Goal: Find specific page/section: Find specific page/section

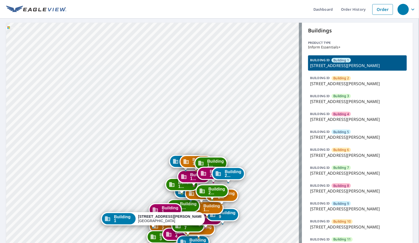
drag, startPoint x: 123, startPoint y: 133, endPoint x: 117, endPoint y: 73, distance: 60.5
click at [117, 73] on div "Building [GEOGRAPHIC_DATA][STREET_ADDRESS][PERSON_NAME] [GEOGRAPHIC_DATA][STREE…" at bounding box center [154, 246] width 296 height 446
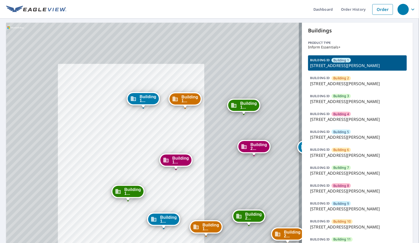
drag, startPoint x: 111, startPoint y: 98, endPoint x: 113, endPoint y: 115, distance: 17.0
click at [113, 115] on div "Building [GEOGRAPHIC_DATA][STREET_ADDRESS][PERSON_NAME] [GEOGRAPHIC_DATA][STREE…" at bounding box center [154, 246] width 296 height 446
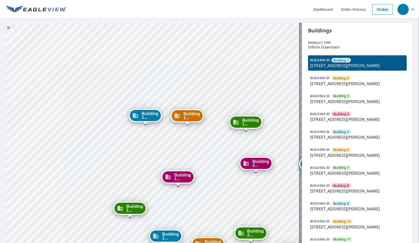
click at [321, 83] on p "4001 Anderson Road, Nashville, TN, 37217" at bounding box center [357, 84] width 95 height 6
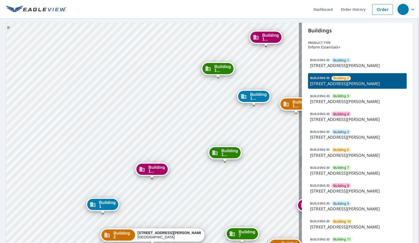
click at [338, 64] on p "4001 Anderson Road, Nashville, TN, 37217" at bounding box center [357, 65] width 95 height 6
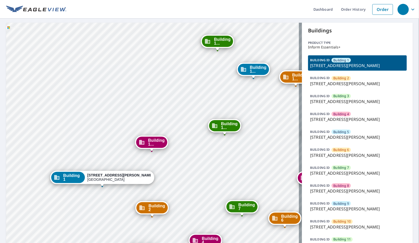
drag, startPoint x: 160, startPoint y: 125, endPoint x: 139, endPoint y: 54, distance: 74.2
click at [139, 54] on div "Building 2 4001 Anderson Road Nashville, TN 37217 Building 3 4001 Anderson Road…" at bounding box center [154, 246] width 296 height 446
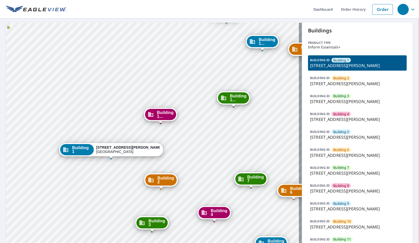
drag, startPoint x: 69, startPoint y: 133, endPoint x: 79, endPoint y: 95, distance: 39.2
click at [79, 95] on div "Building 2 4001 Anderson Road Nashville, TN 37217 Building 3 4001 Anderson Road…" at bounding box center [154, 246] width 296 height 446
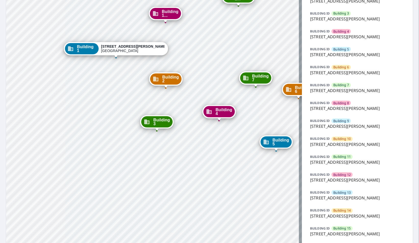
scroll to position [85, 0]
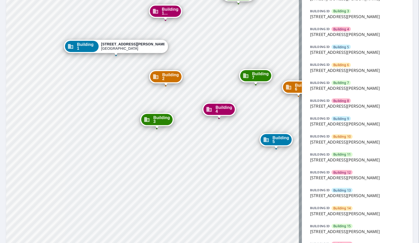
click at [343, 138] on span "Building 10" at bounding box center [342, 136] width 17 height 5
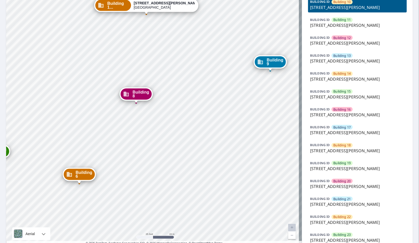
scroll to position [241, 0]
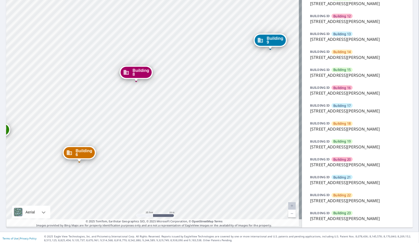
click at [342, 212] on span "Building 23" at bounding box center [342, 213] width 17 height 5
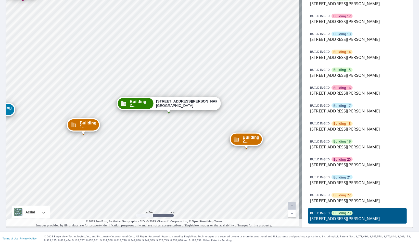
click at [346, 141] on span "Building 19" at bounding box center [342, 141] width 17 height 5
